Goal: Communication & Community: Share content

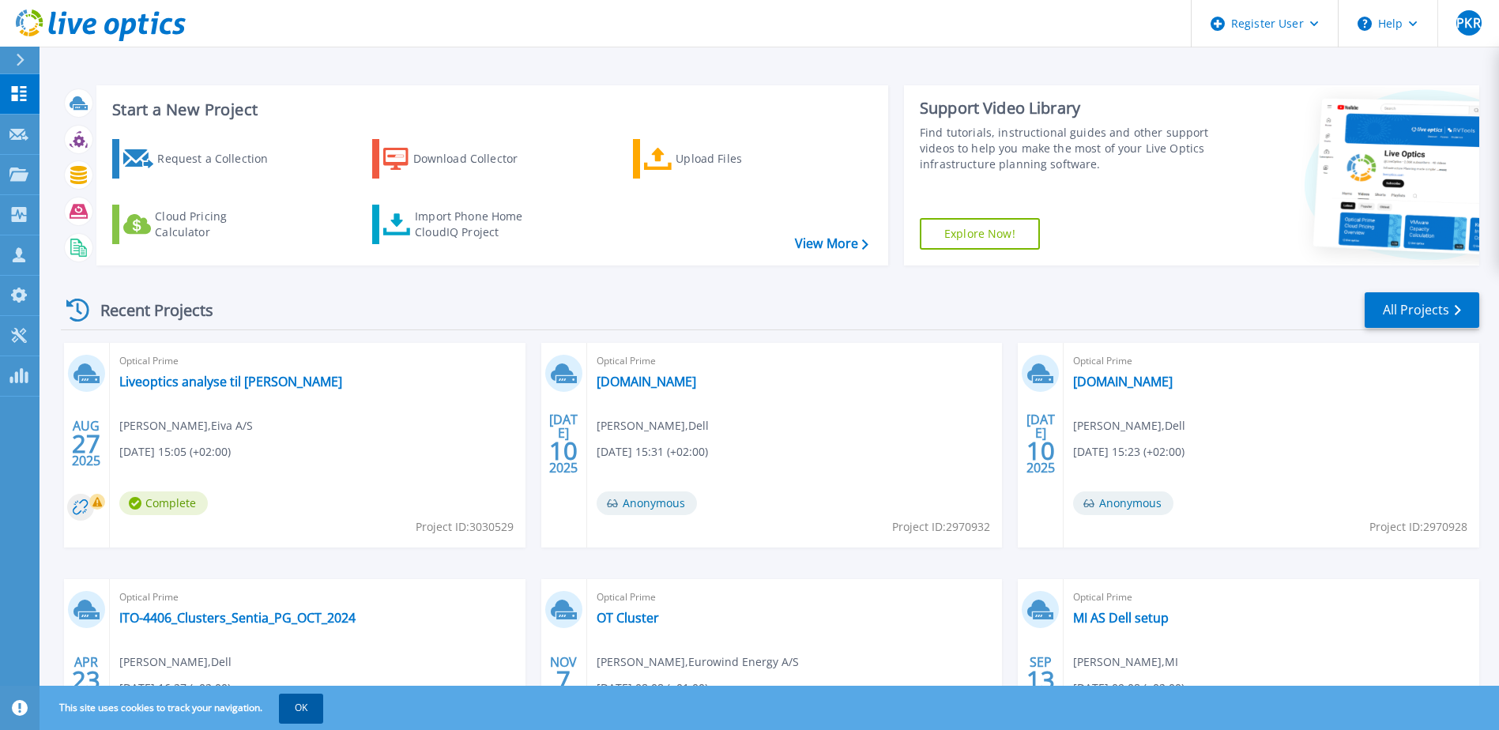
click at [292, 720] on button "OK" at bounding box center [301, 708] width 44 height 28
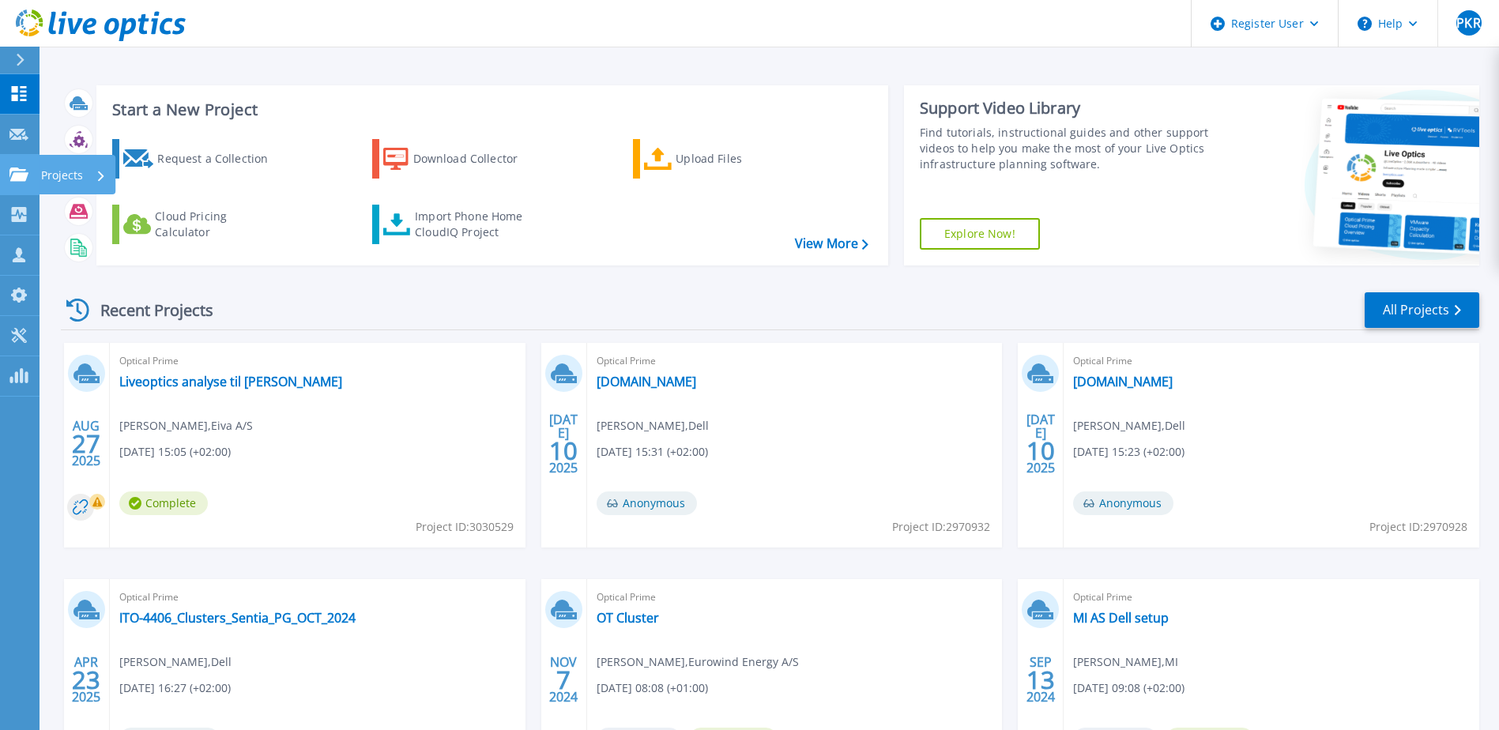
click at [51, 169] on p "Projects" at bounding box center [62, 175] width 42 height 41
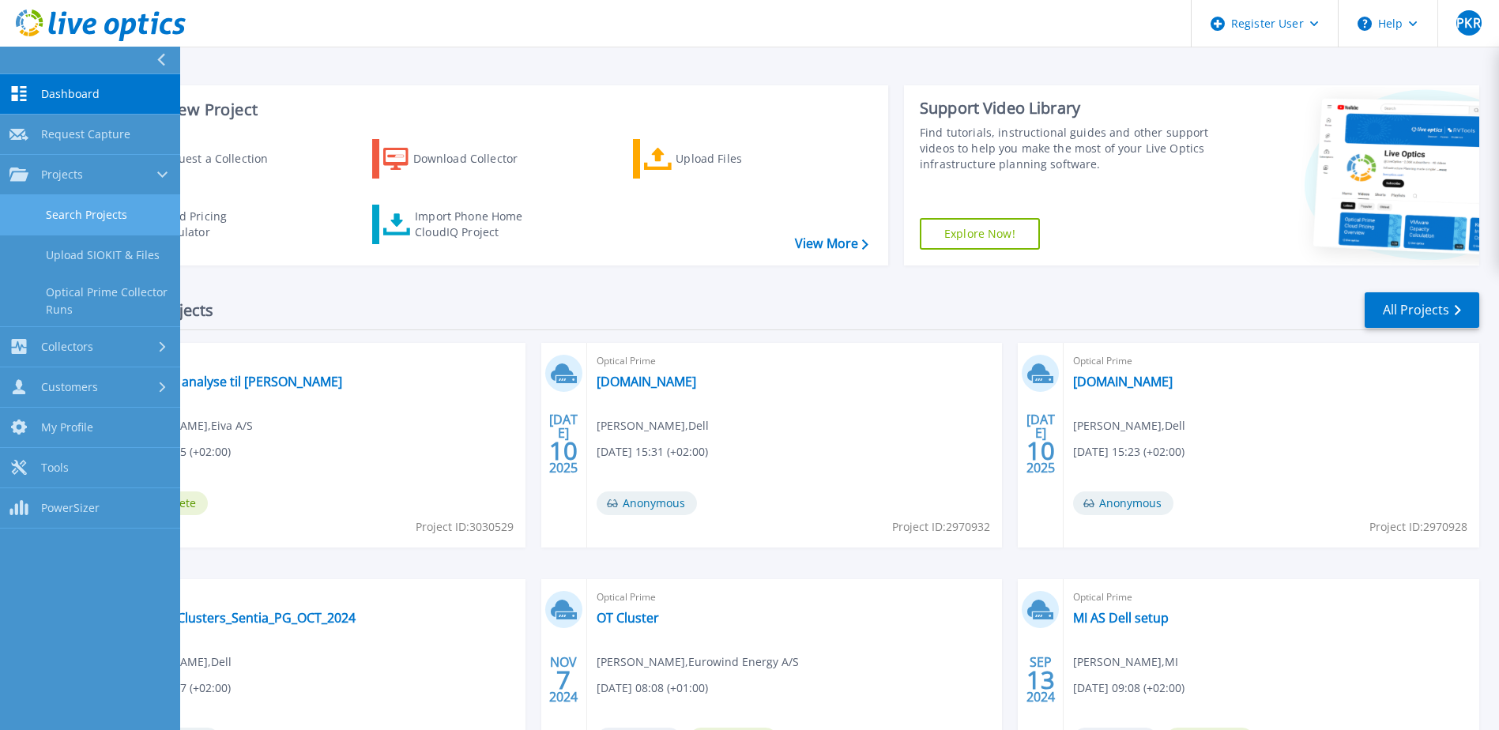
click at [132, 222] on link "Search Projects" at bounding box center [90, 215] width 180 height 40
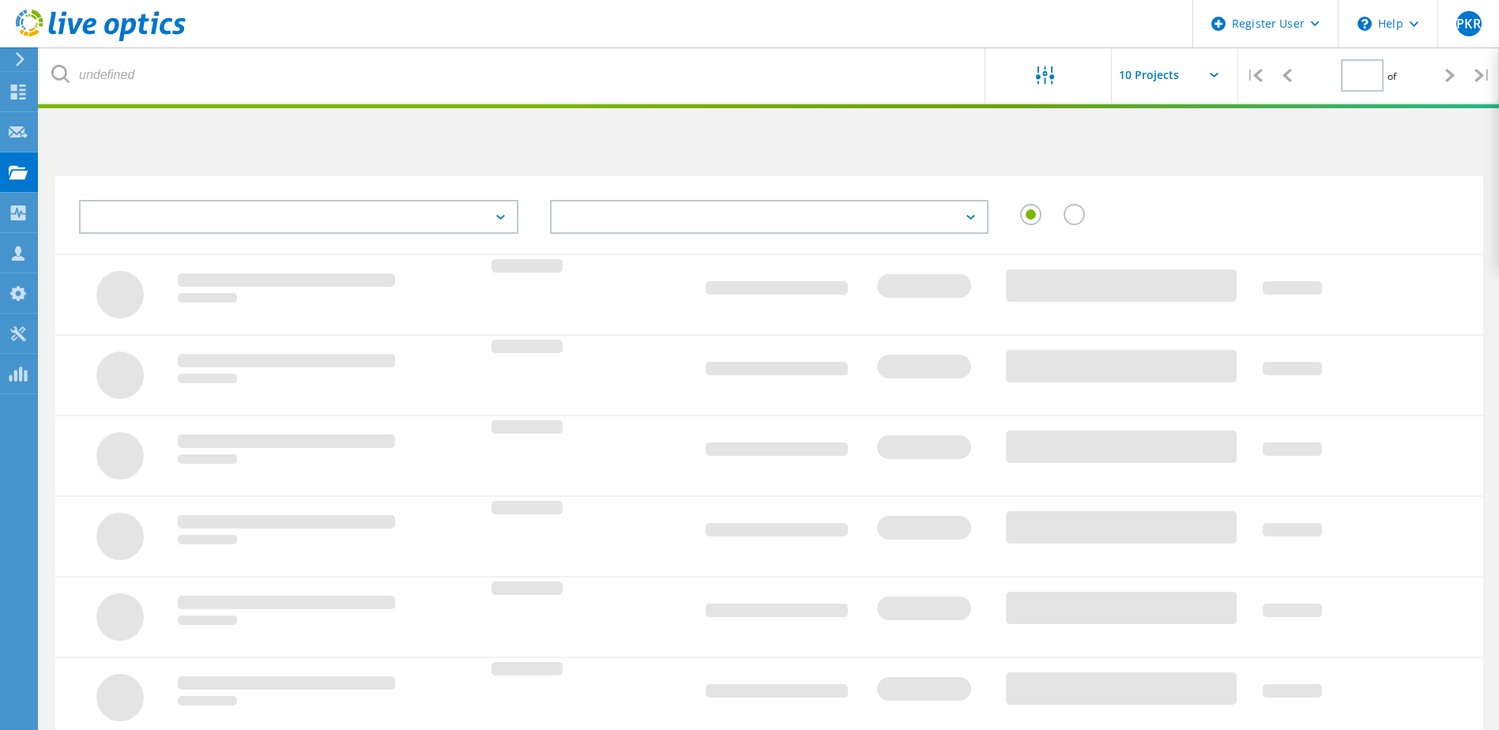
type input "1"
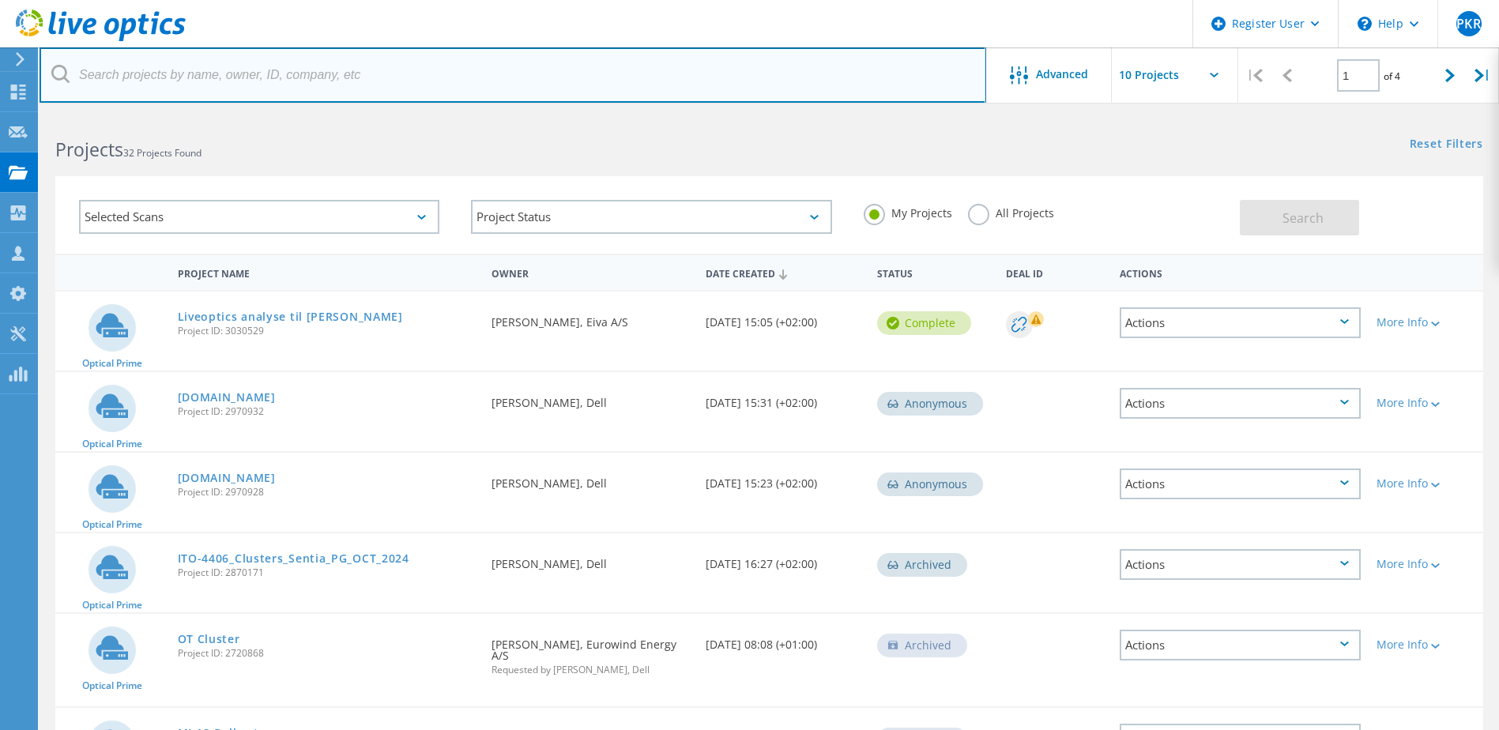
click at [233, 72] on input "text" at bounding box center [513, 74] width 947 height 55
type input "Trelleborg"
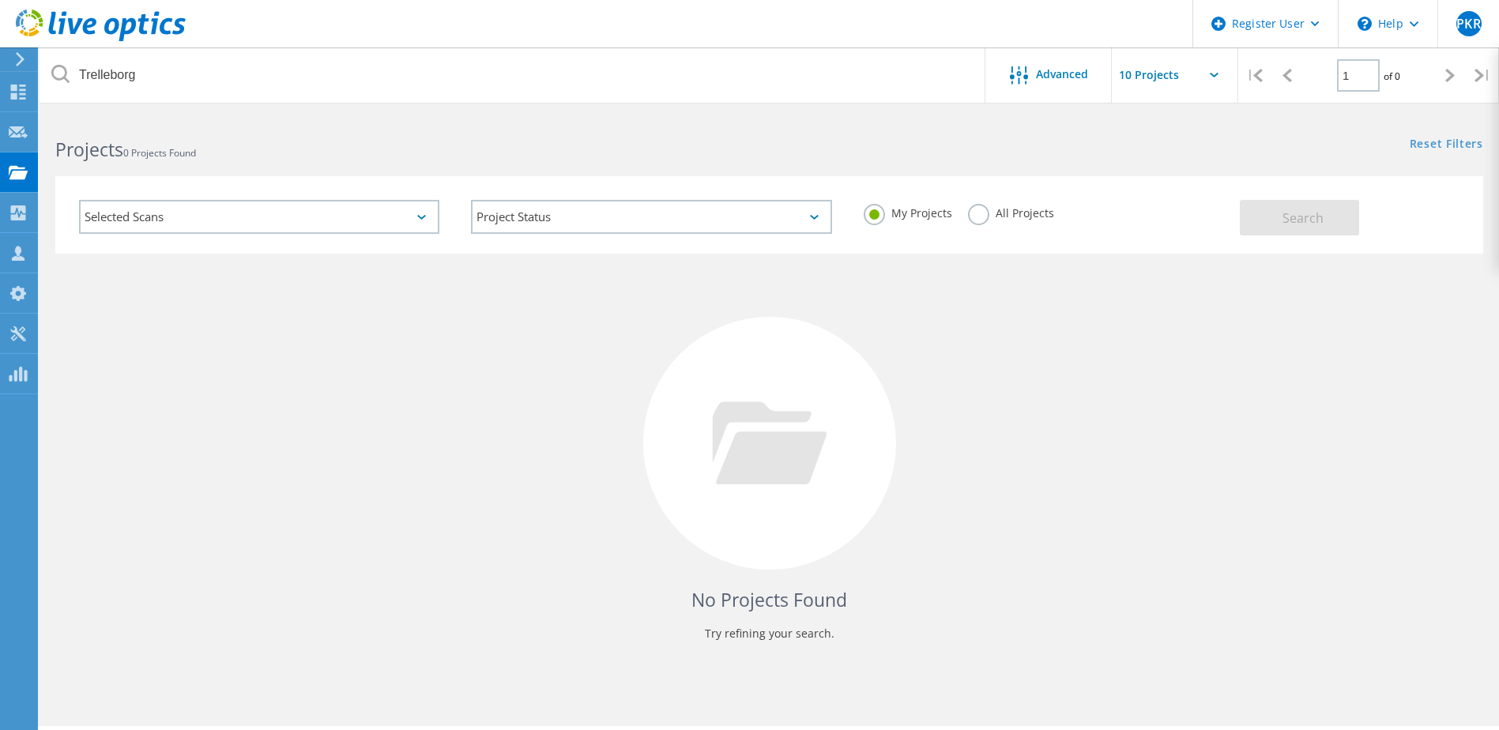
click at [982, 219] on label "All Projects" at bounding box center [1011, 211] width 86 height 15
click at [0, 0] on input "All Projects" at bounding box center [0, 0] width 0 height 0
click at [1329, 226] on button "Search" at bounding box center [1299, 218] width 119 height 36
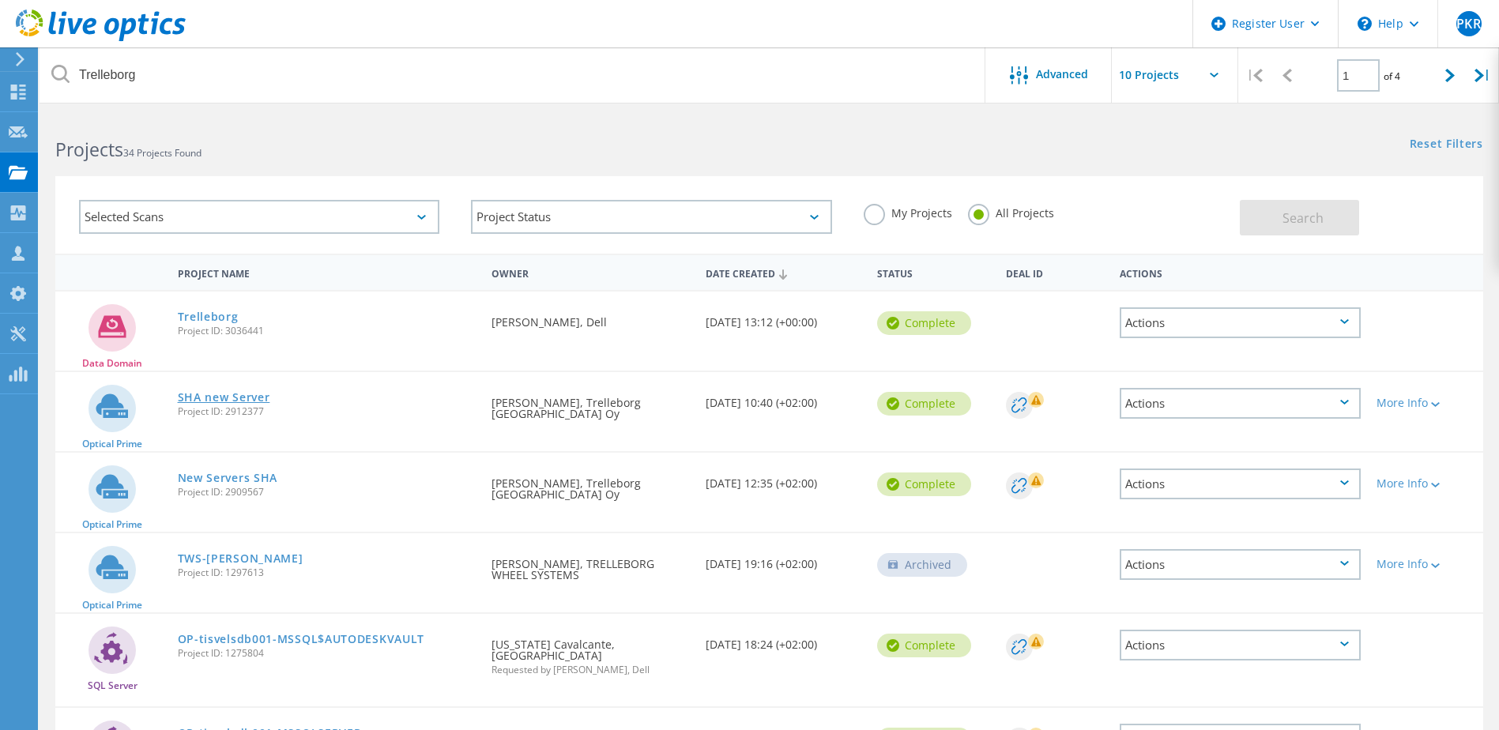
click at [240, 396] on link "SHA new Server" at bounding box center [224, 397] width 92 height 11
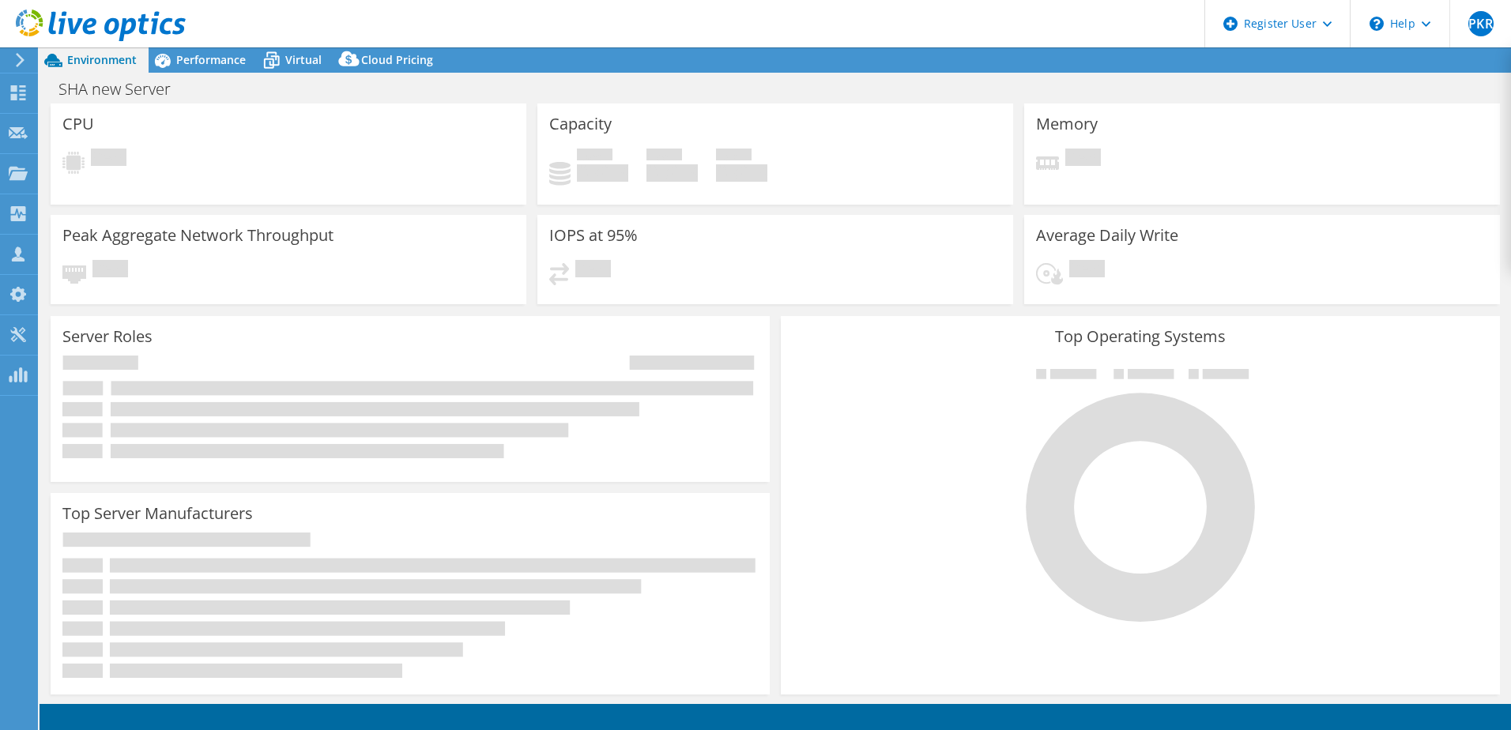
select select "USD"
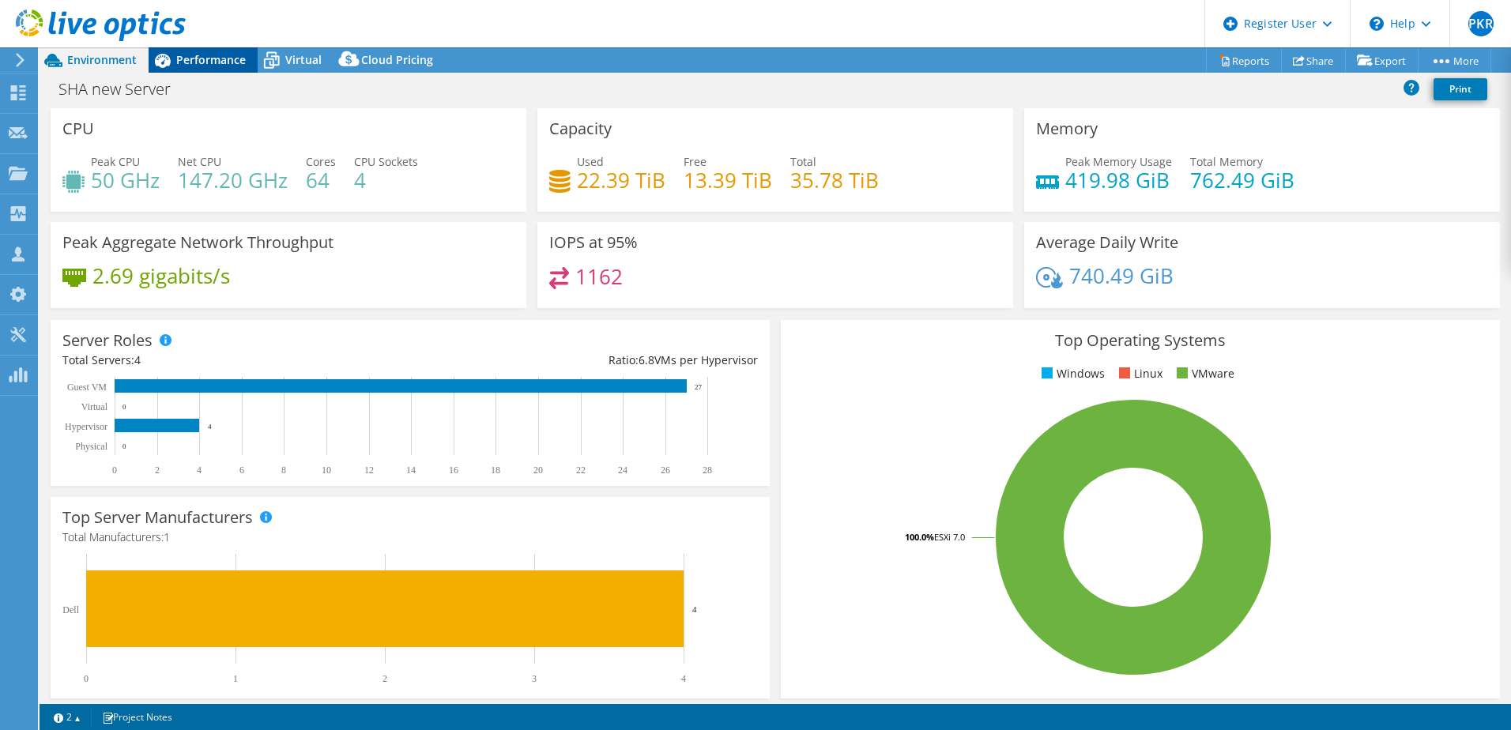
click at [182, 58] on span "Performance" at bounding box center [211, 59] width 70 height 15
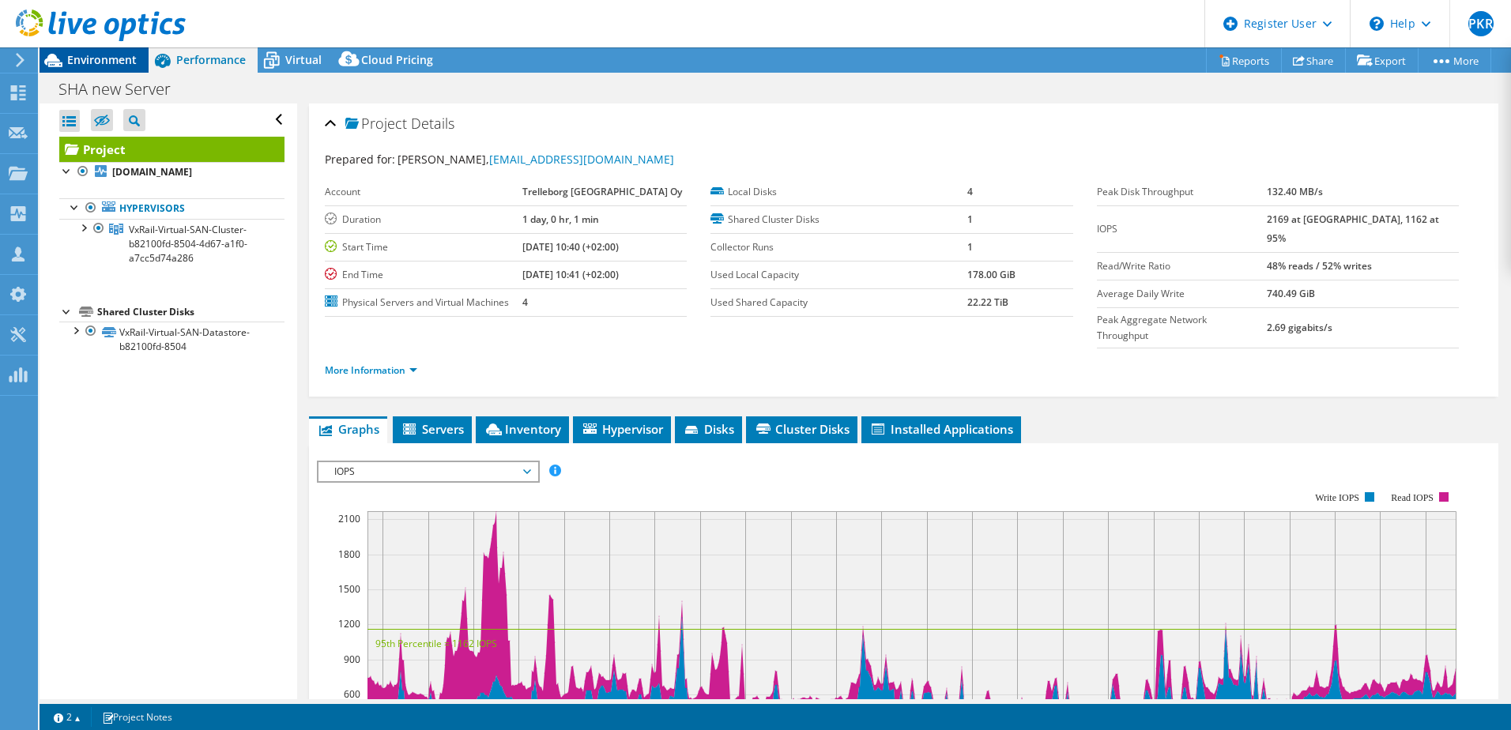
click at [115, 59] on span "Environment" at bounding box center [102, 59] width 70 height 15
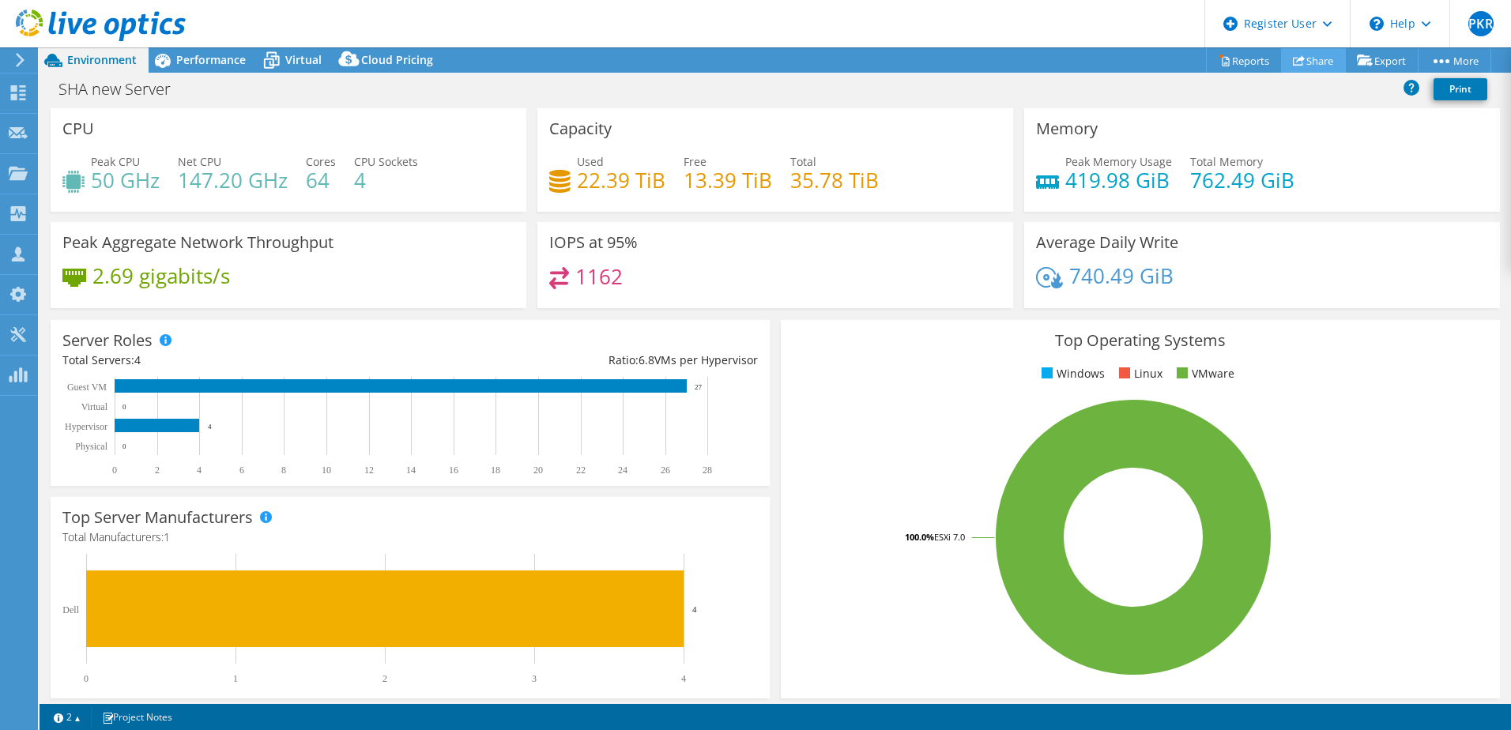
click at [1306, 58] on link "Share" at bounding box center [1313, 60] width 65 height 25
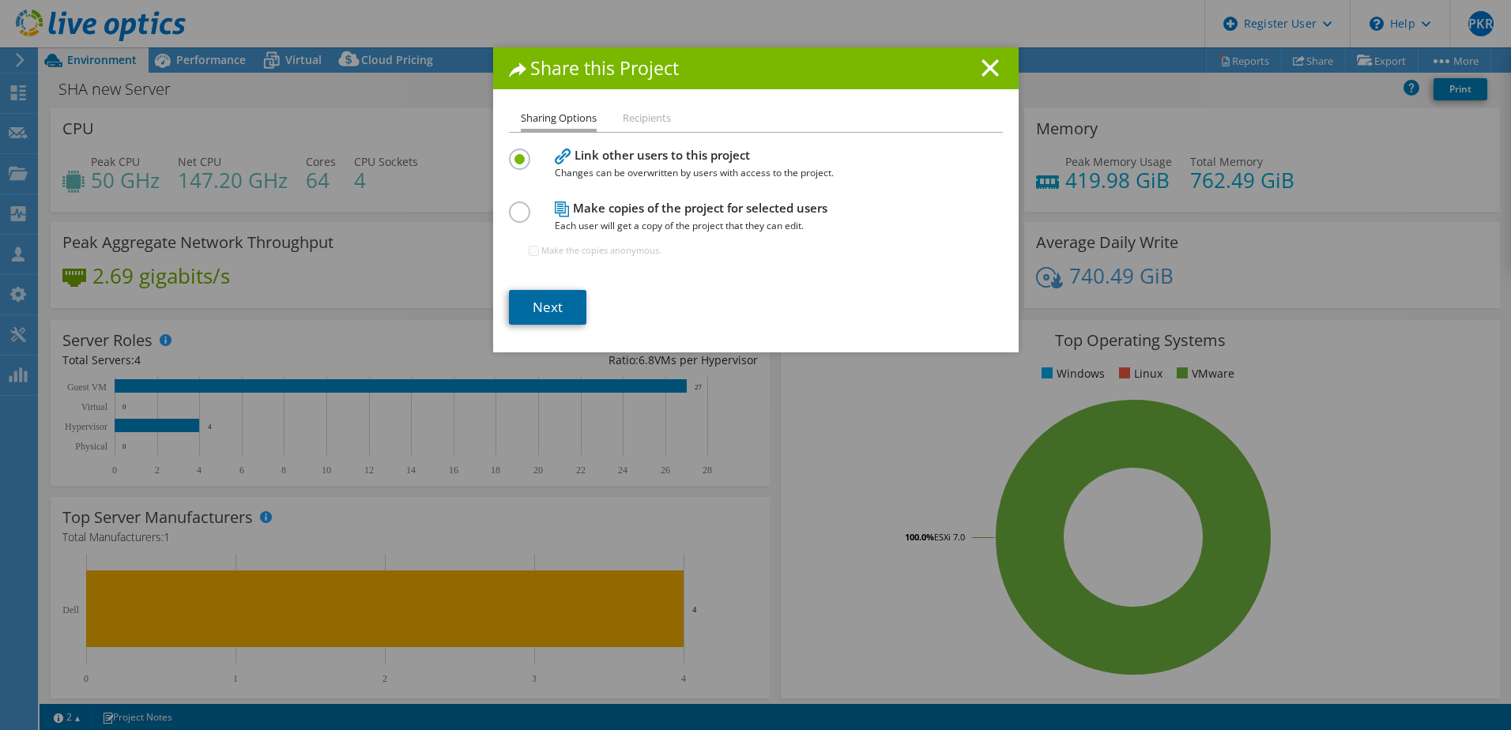
click at [554, 302] on link "Next" at bounding box center [547, 307] width 77 height 35
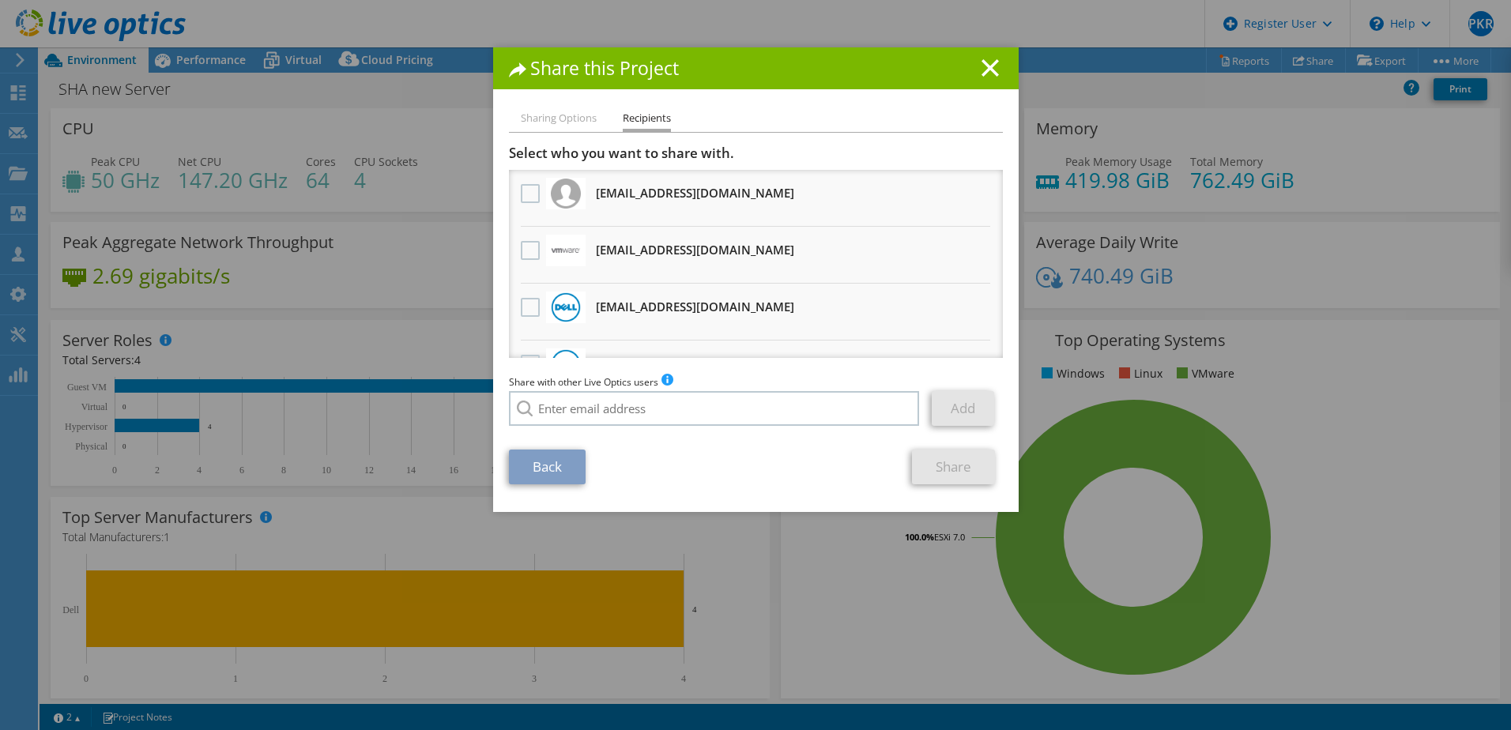
click at [556, 118] on li "Sharing Options" at bounding box center [559, 119] width 76 height 20
click at [565, 123] on li "Sharing Options" at bounding box center [559, 119] width 76 height 20
click at [989, 64] on line at bounding box center [990, 68] width 16 height 16
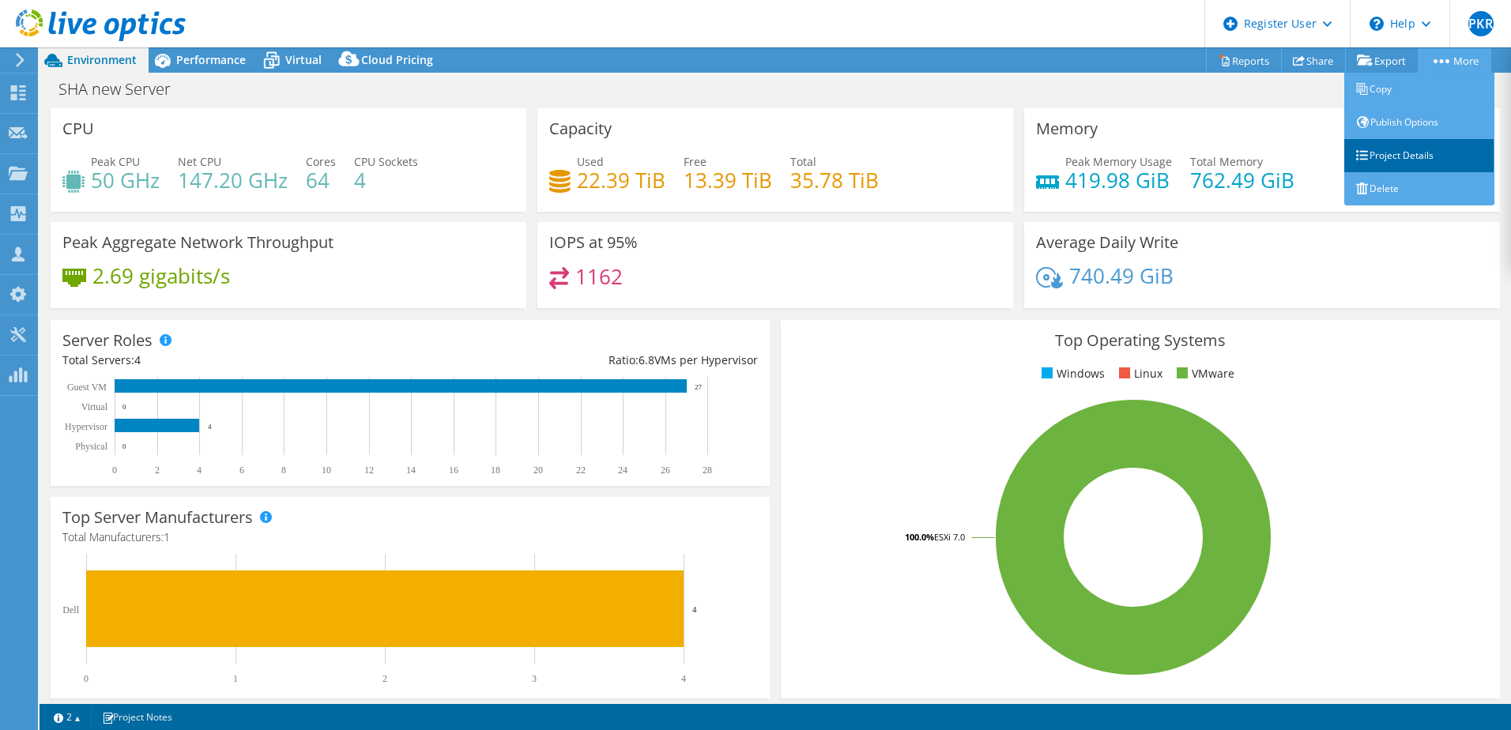
click at [1419, 155] on link "Project Details" at bounding box center [1419, 155] width 150 height 33
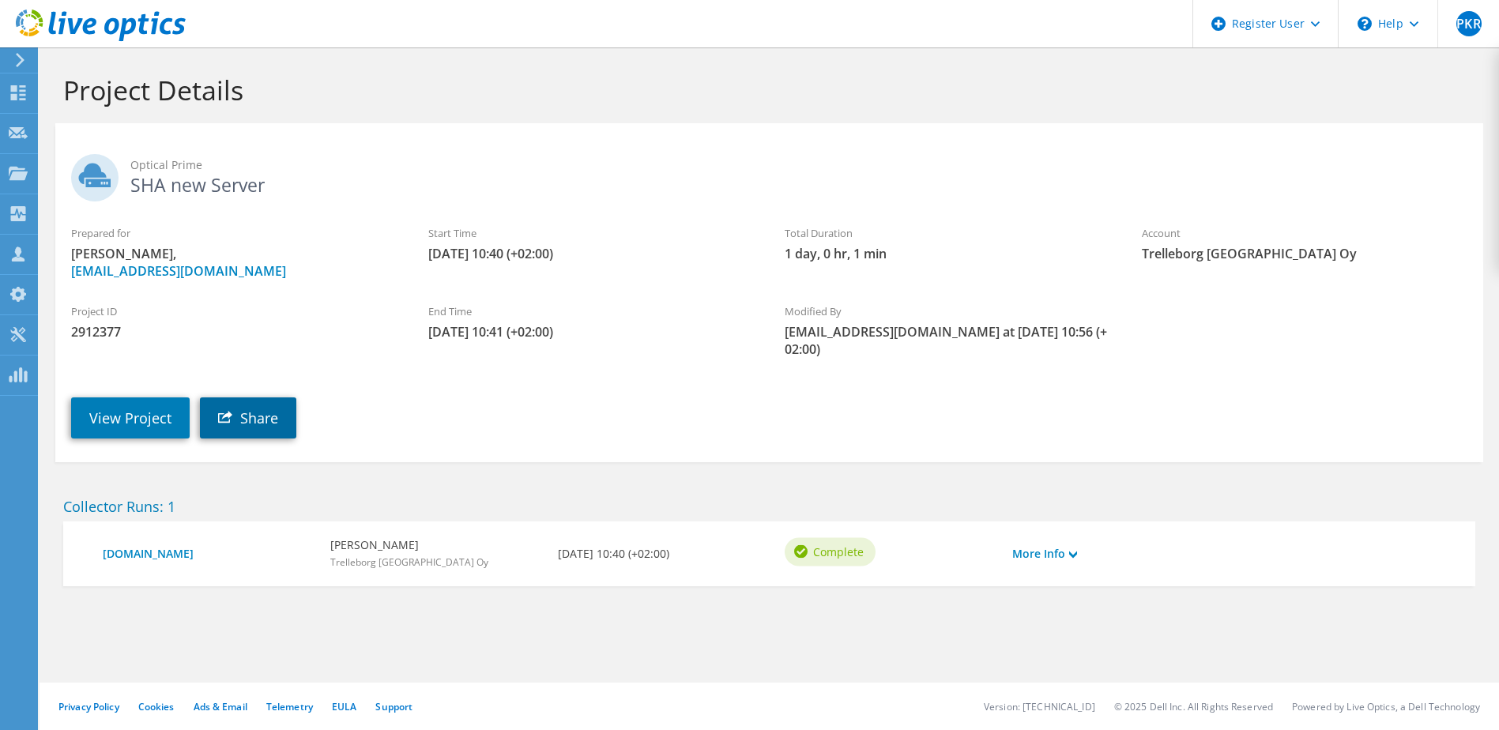
click at [283, 419] on link "Share" at bounding box center [248, 418] width 96 height 41
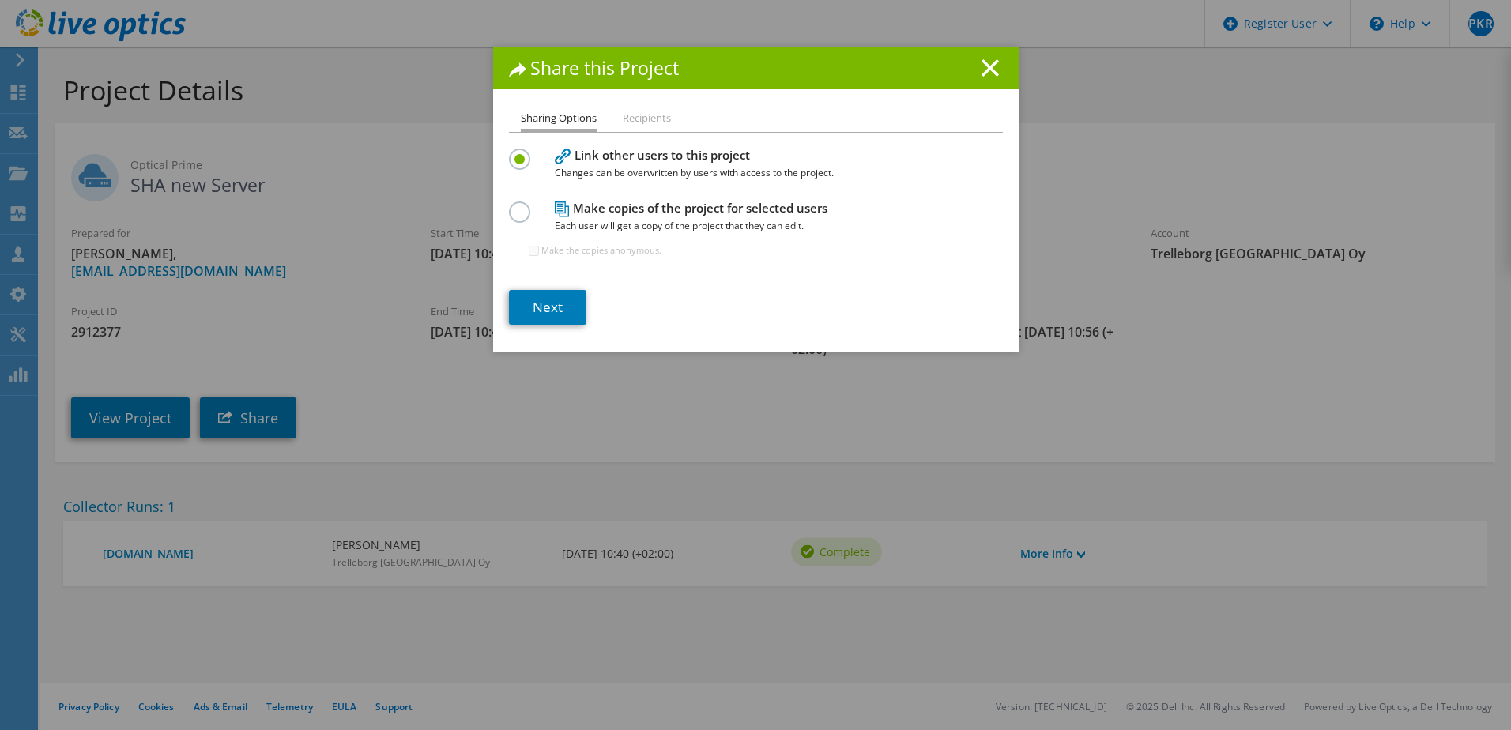
click at [512, 205] on label at bounding box center [523, 204] width 28 height 4
click at [0, 0] on input "radio" at bounding box center [0, 0] width 0 height 0
click at [518, 153] on label at bounding box center [523, 151] width 28 height 4
click at [0, 0] on input "radio" at bounding box center [0, 0] width 0 height 0
click at [558, 311] on link "Next" at bounding box center [547, 307] width 77 height 35
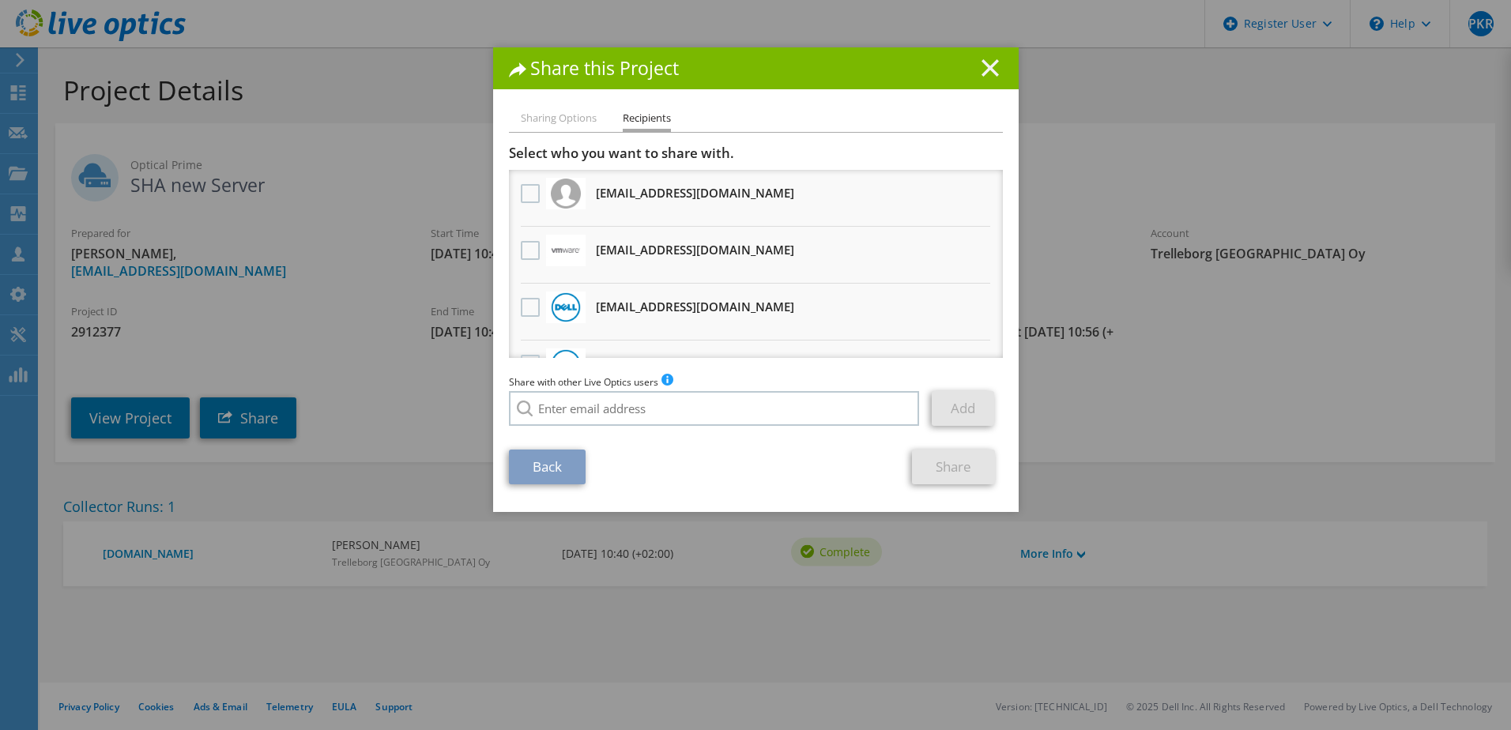
click at [984, 70] on icon at bounding box center [990, 67] width 17 height 17
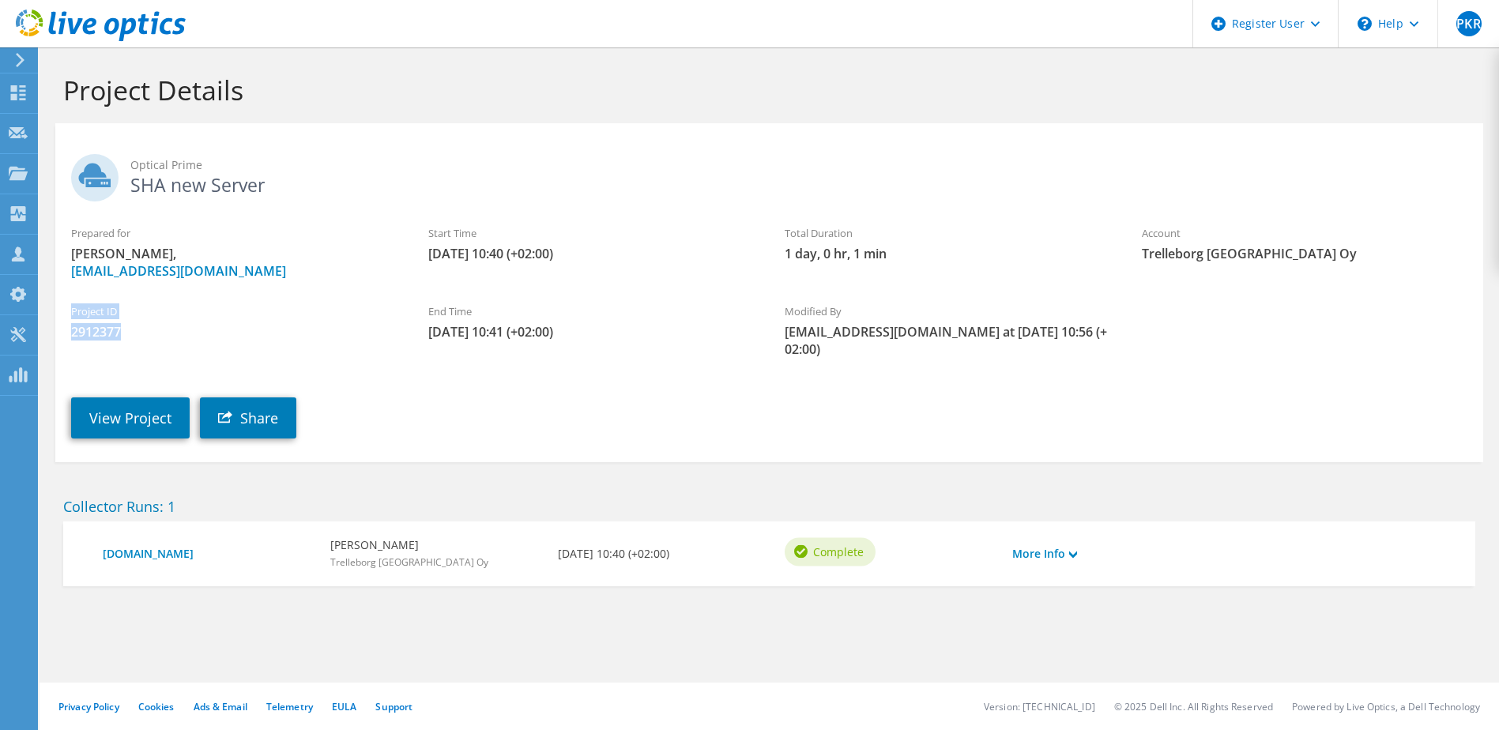
drag, startPoint x: 128, startPoint y: 329, endPoint x: 66, endPoint y: 314, distance: 64.2
click at [66, 314] on div "Project ID 2912377" at bounding box center [233, 322] width 357 height 53
copy div "Project ID 2912377"
